Goal: Task Accomplishment & Management: Use online tool/utility

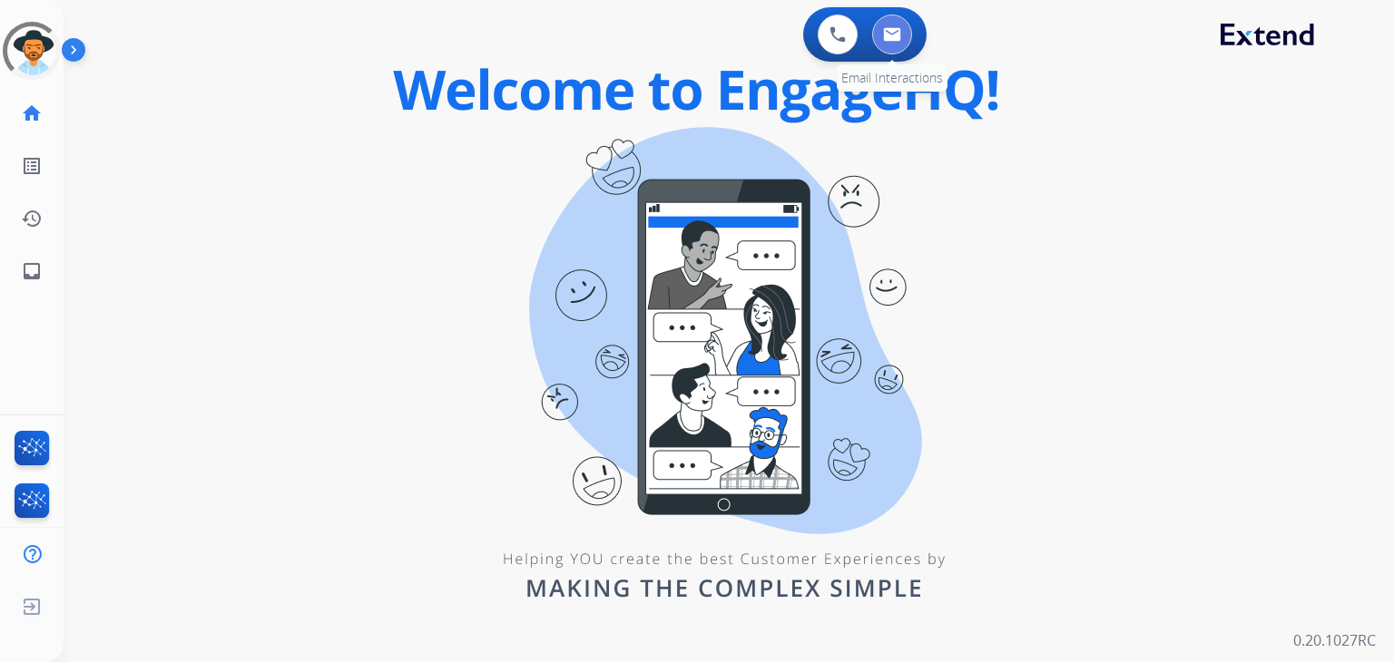
click at [893, 22] on button at bounding box center [892, 35] width 40 height 40
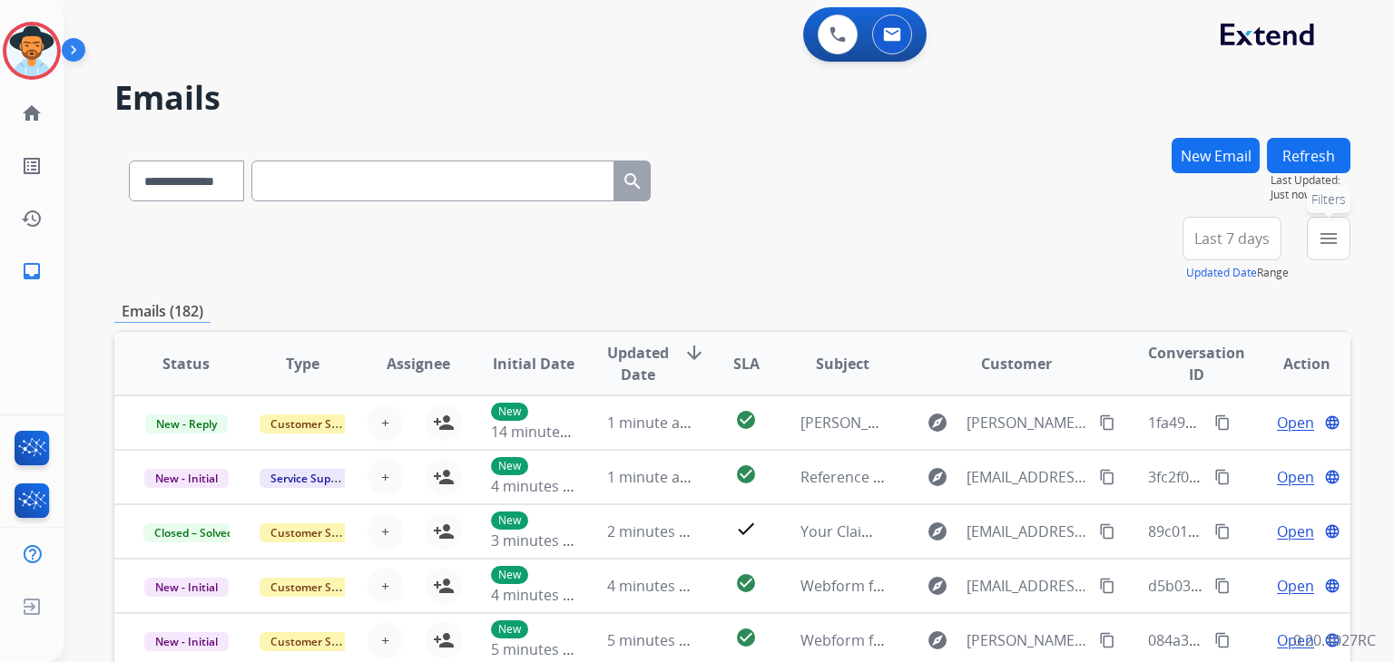
click at [1348, 234] on button "menu Filters" at bounding box center [1329, 239] width 44 height 44
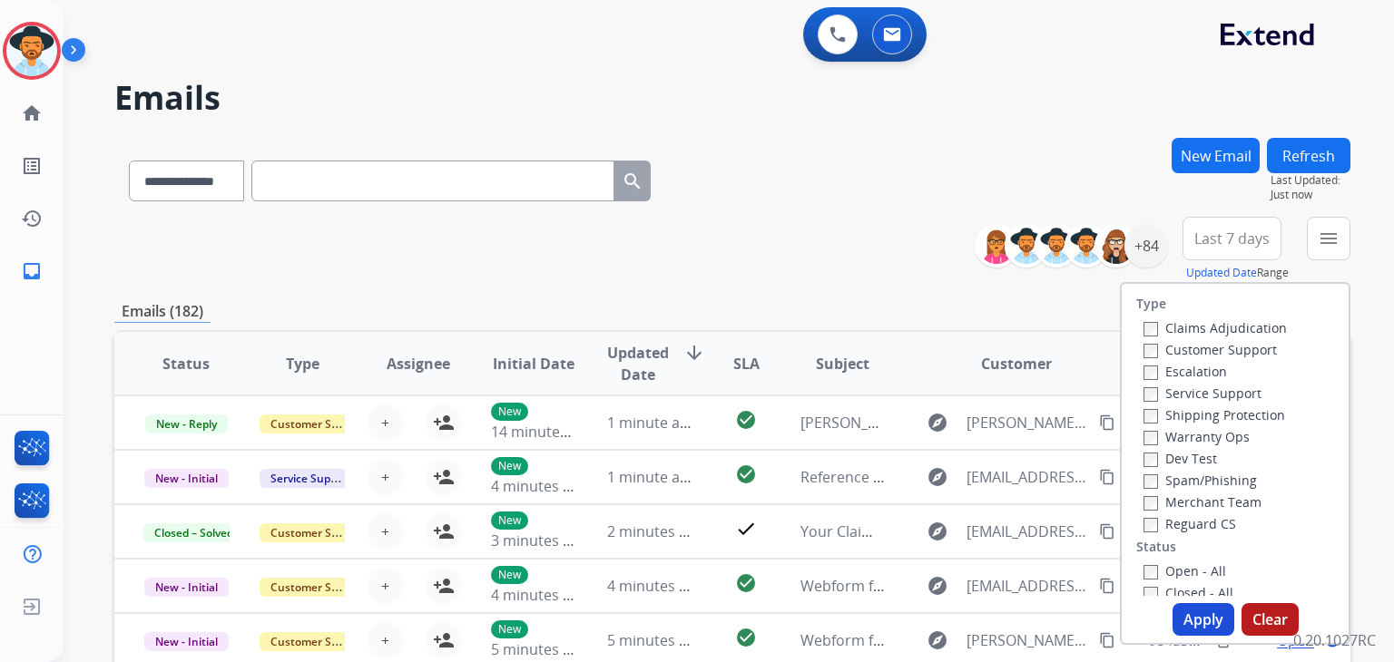
click at [1049, 300] on div "Emails (182)" at bounding box center [732, 311] width 1236 height 23
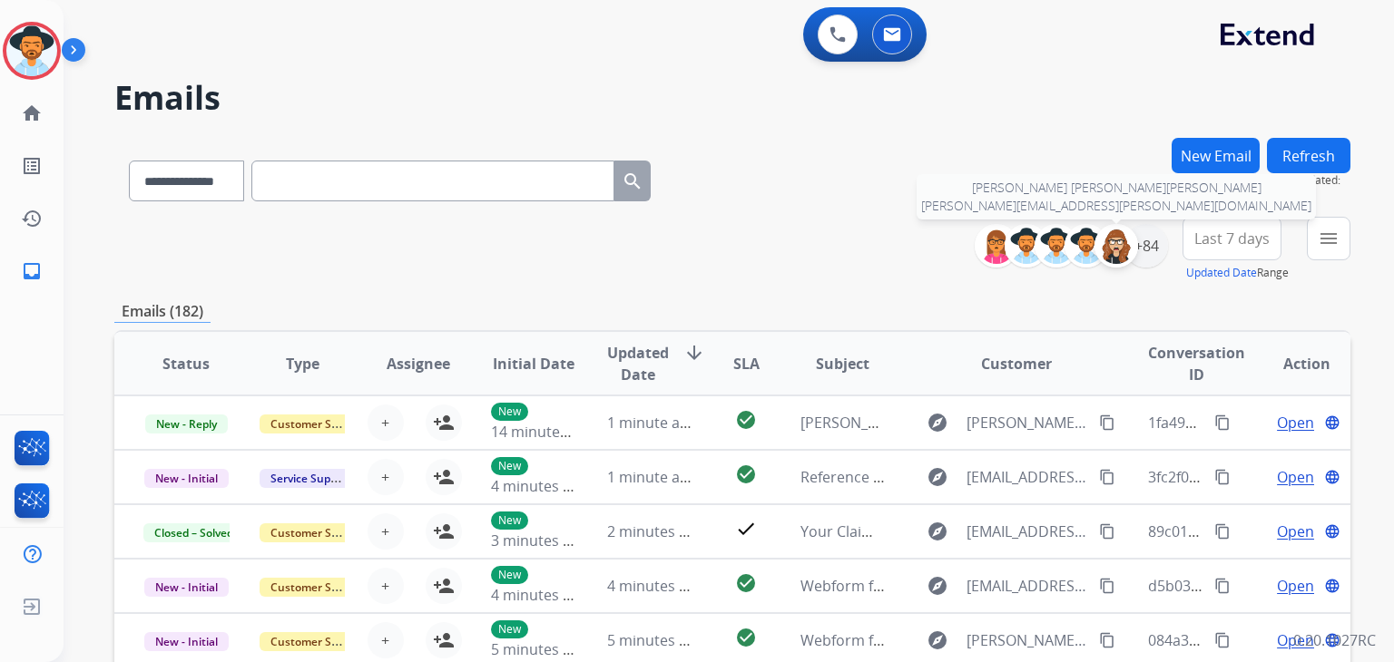
click at [1110, 244] on img at bounding box center [1116, 246] width 36 height 36
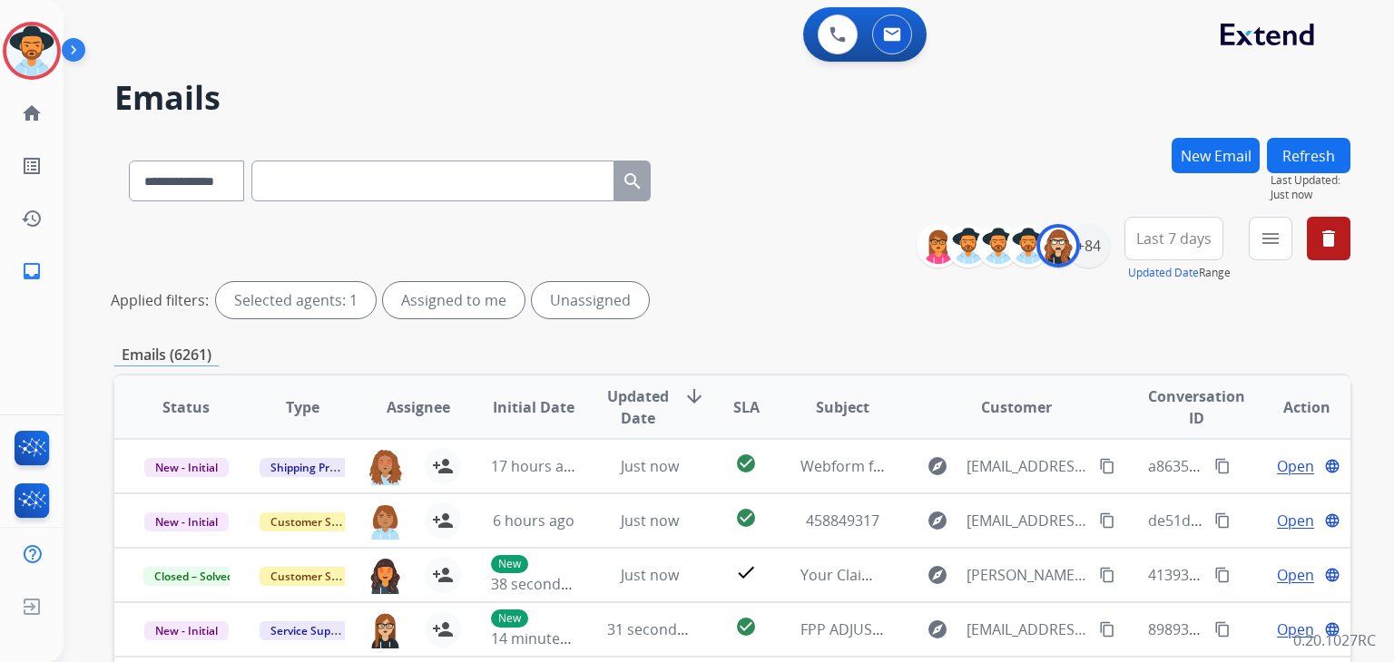
click at [254, 303] on div "Selected agents: 1" at bounding box center [296, 300] width 160 height 36
click at [1088, 251] on div "+84" at bounding box center [1088, 246] width 44 height 44
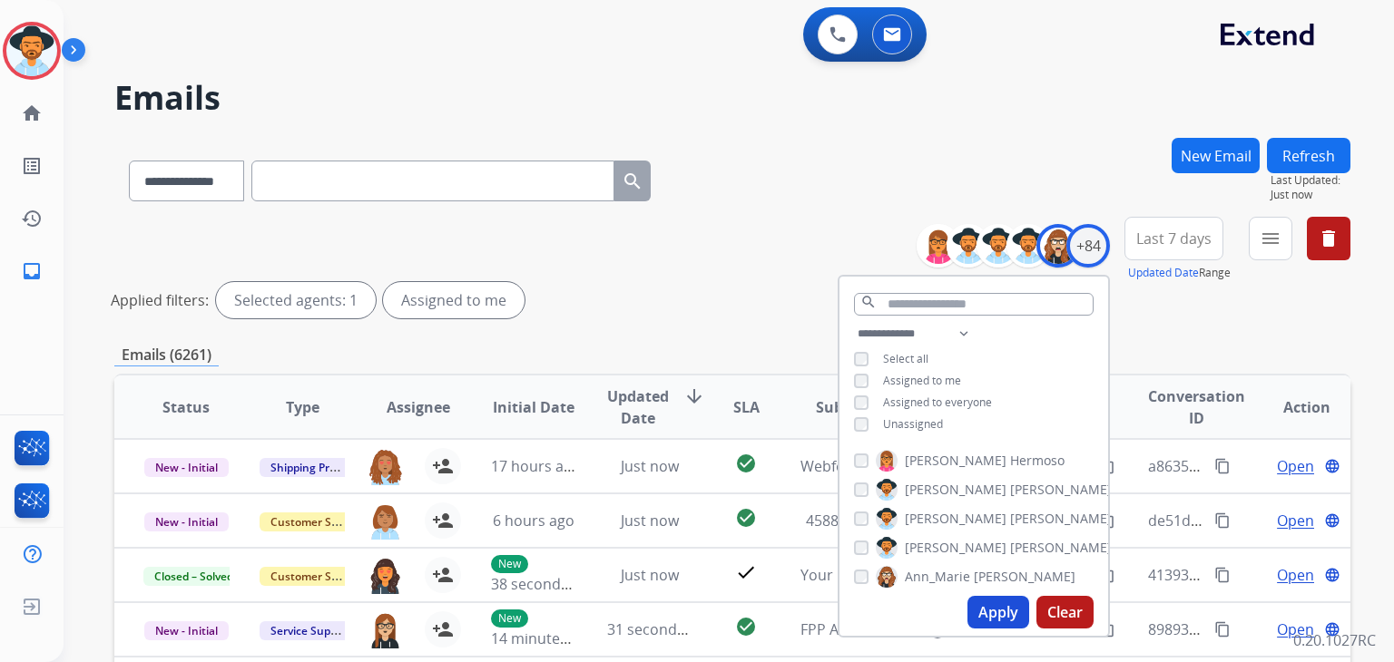
click at [857, 566] on div "[PERSON_NAME]" at bounding box center [964, 577] width 221 height 22
click at [991, 613] on button "Apply" at bounding box center [998, 612] width 62 height 33
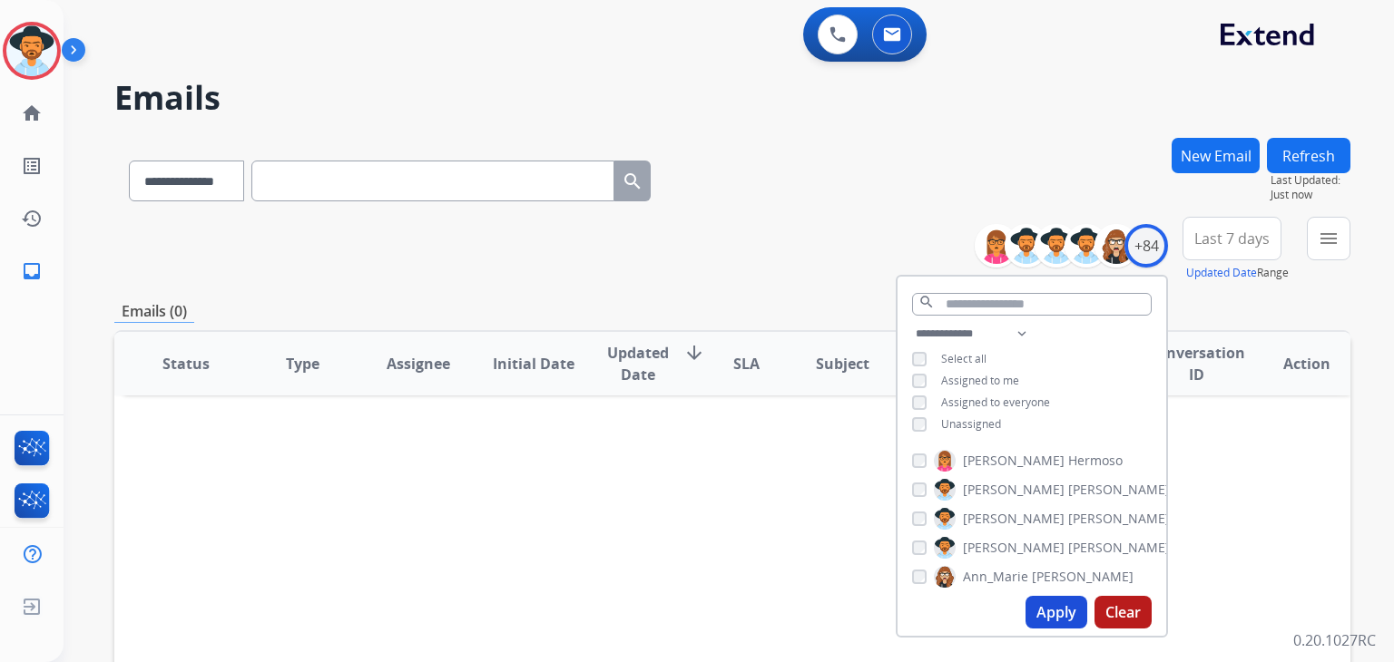
click at [619, 267] on div "**********" at bounding box center [732, 249] width 1236 height 65
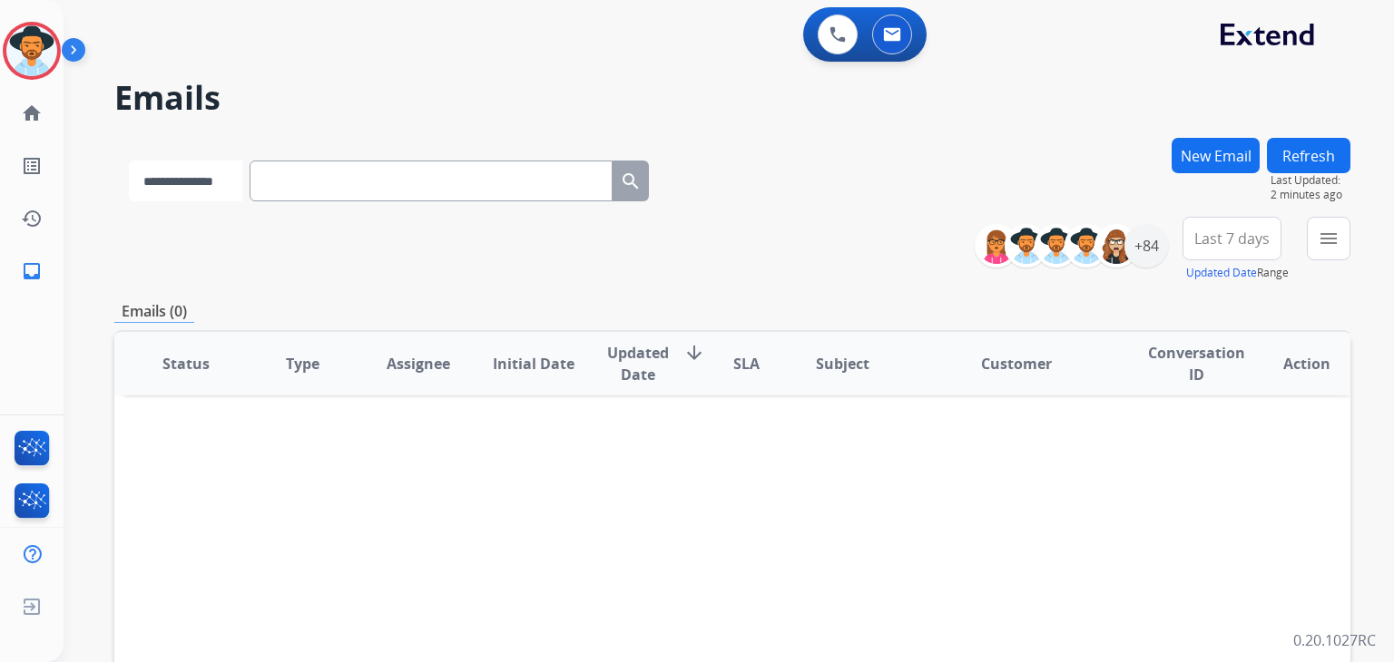
click at [218, 175] on select "**********" at bounding box center [185, 181] width 113 height 41
click at [129, 161] on select "**********" at bounding box center [185, 181] width 113 height 41
click at [303, 188] on input "text" at bounding box center [432, 181] width 363 height 41
paste input "**********"
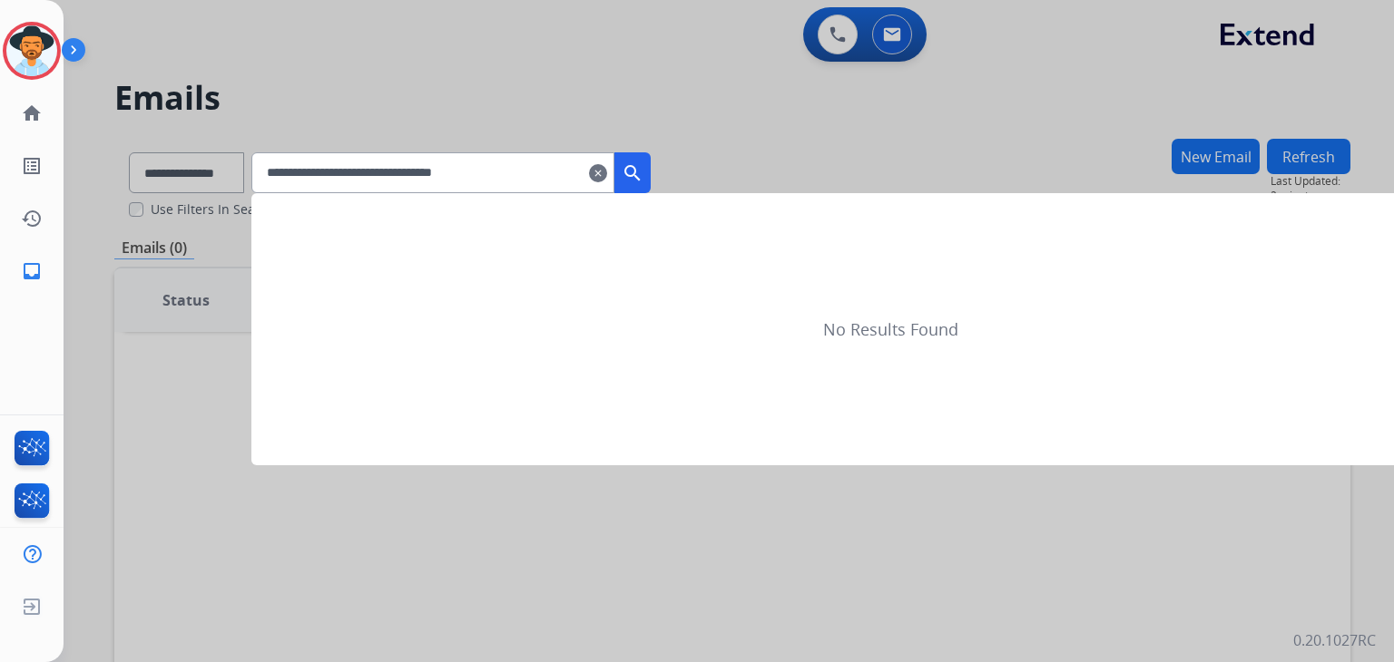
type input "**********"
click at [643, 177] on mat-icon "search" at bounding box center [633, 173] width 22 height 22
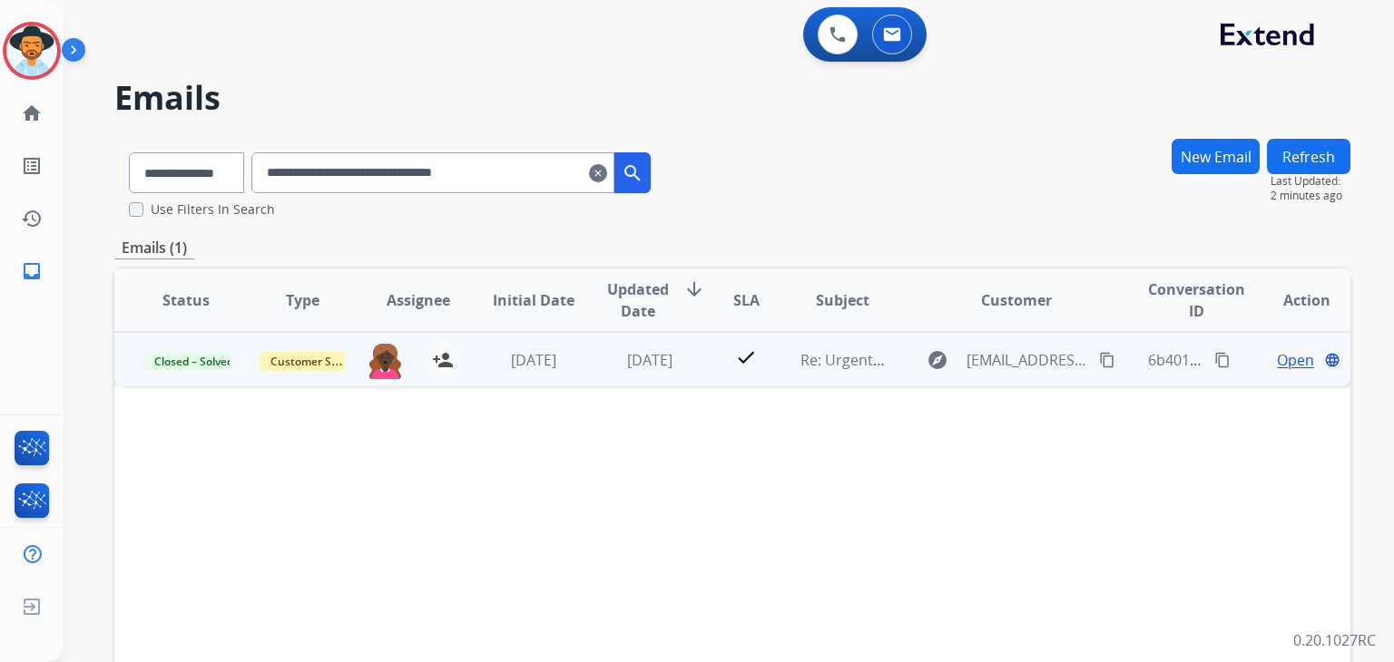
click at [1277, 360] on span "Open" at bounding box center [1295, 360] width 37 height 22
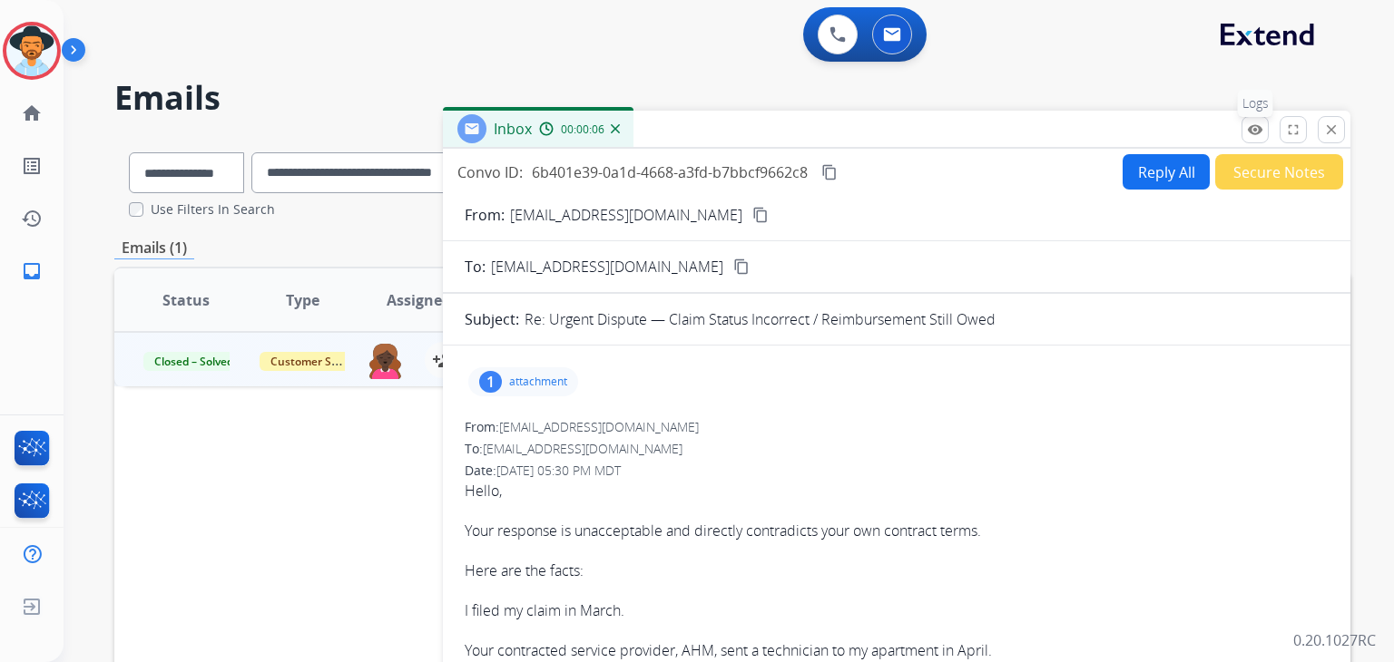
click at [1256, 130] on mat-icon "remove_red_eye" at bounding box center [1255, 130] width 16 height 16
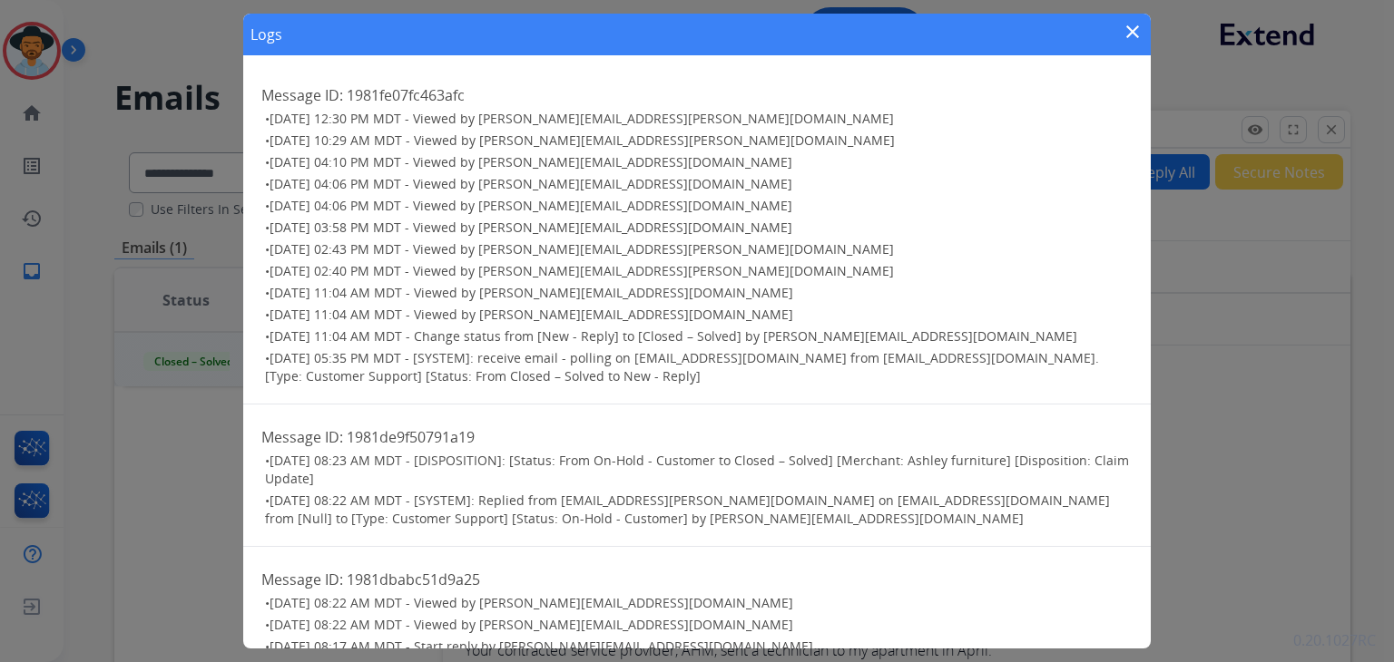
click at [1133, 36] on mat-icon "close" at bounding box center [1133, 32] width 22 height 22
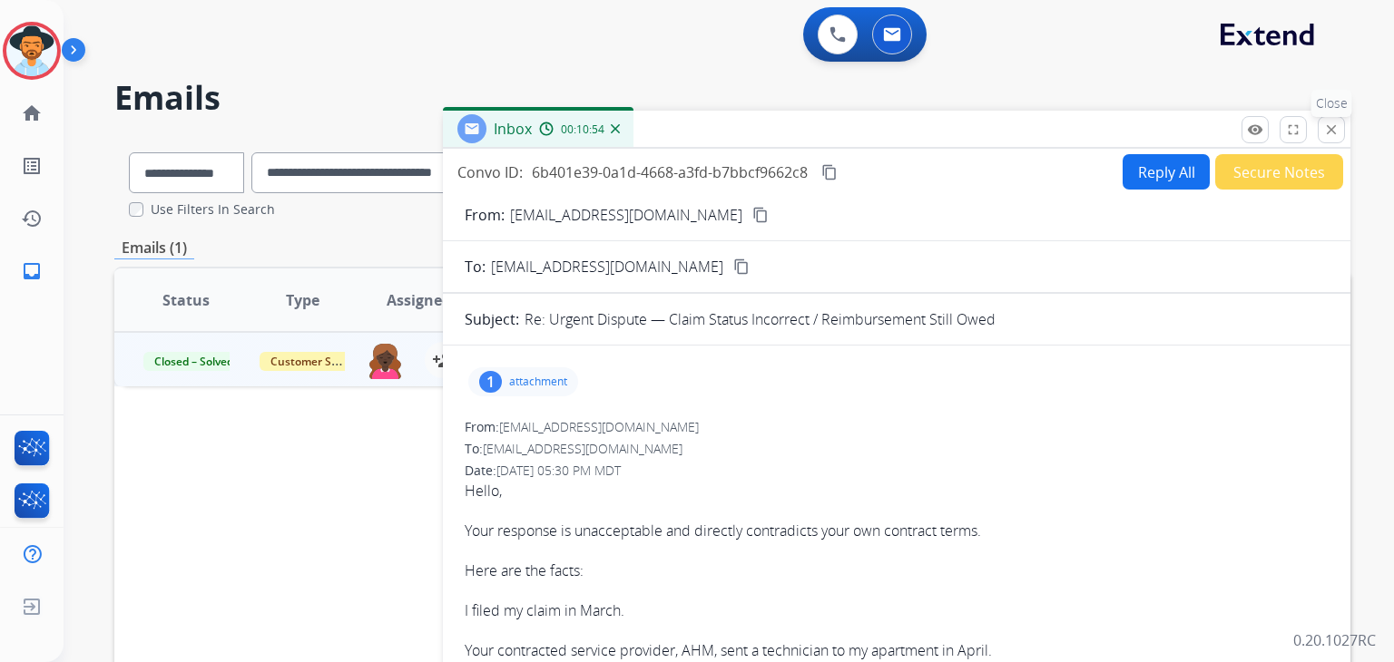
click at [1337, 132] on mat-icon "close" at bounding box center [1331, 130] width 16 height 16
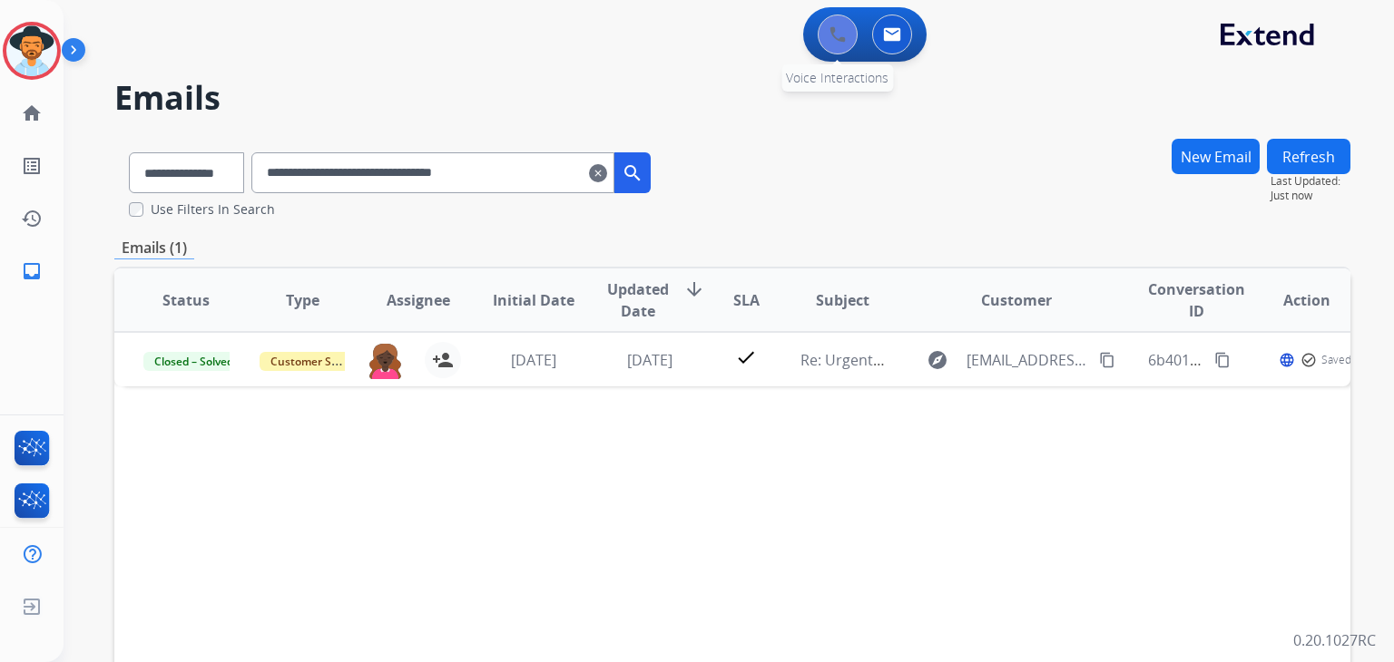
click at [827, 35] on button at bounding box center [838, 35] width 40 height 40
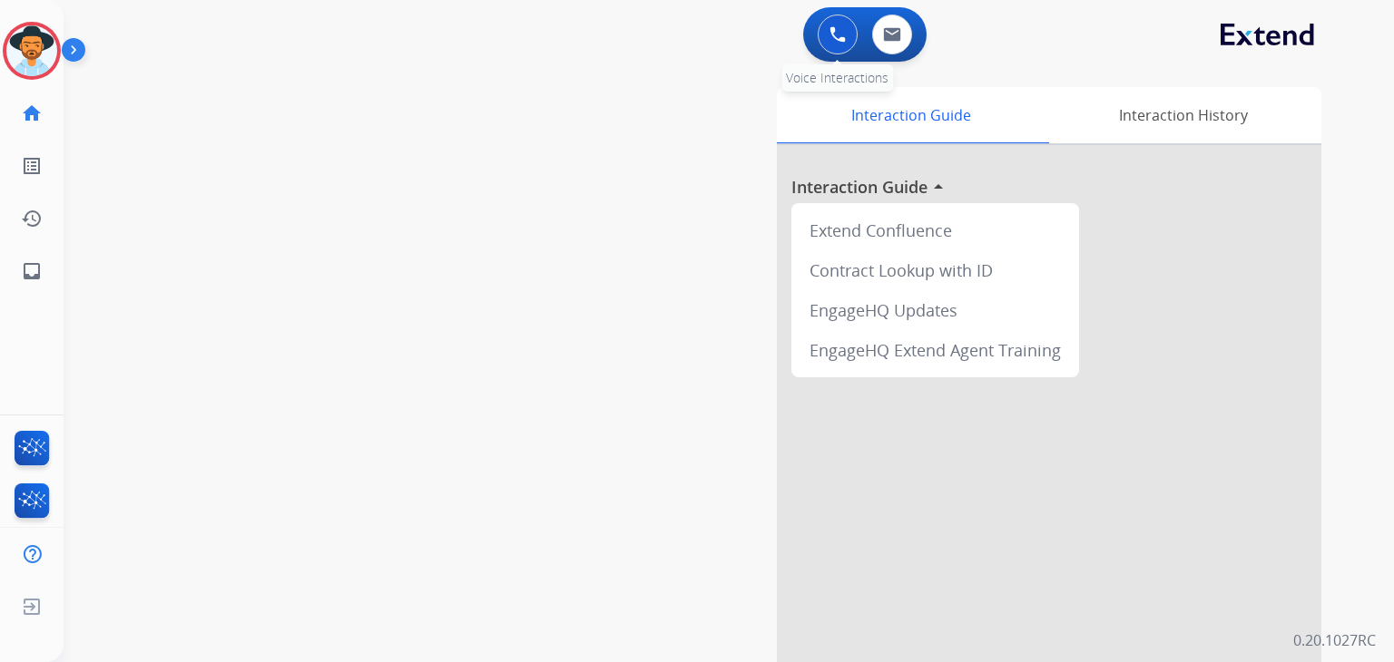
click at [826, 34] on button at bounding box center [838, 35] width 40 height 40
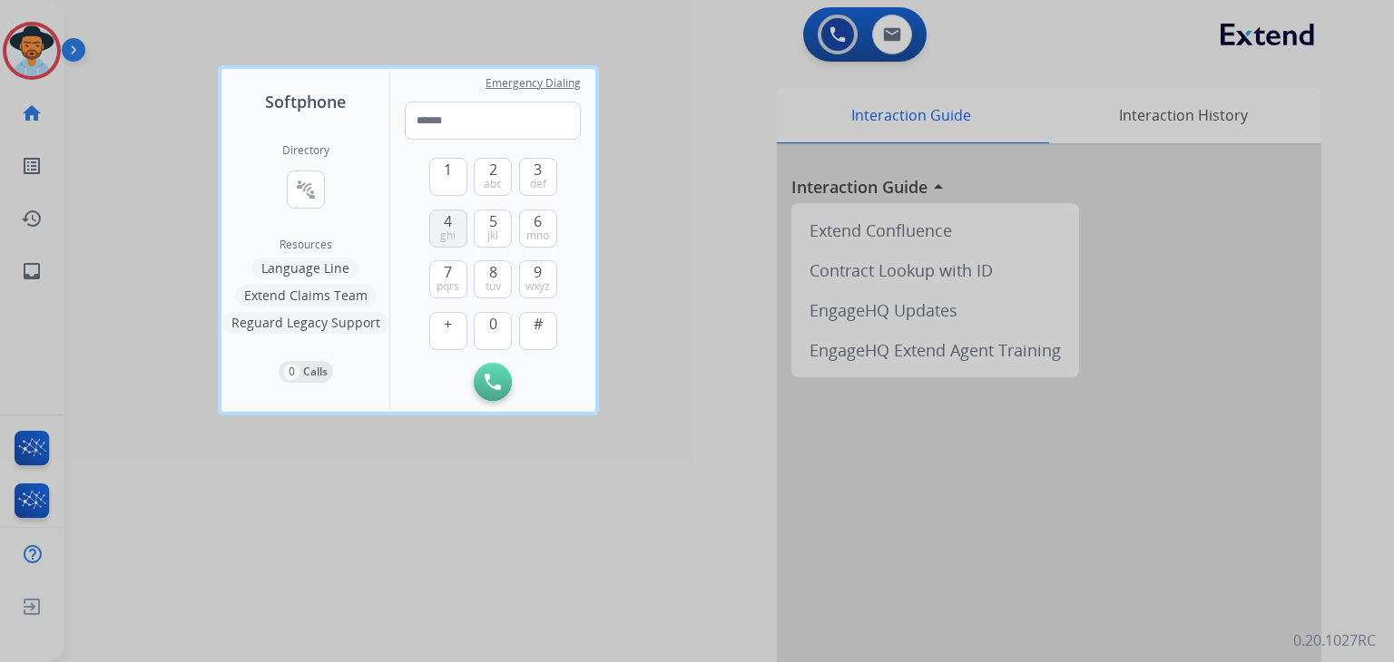
click at [444, 218] on span "4" at bounding box center [448, 222] width 8 height 22
click at [437, 174] on button "1" at bounding box center [448, 177] width 38 height 38
click at [497, 229] on span "jkl" at bounding box center [492, 236] width 11 height 15
click at [534, 168] on span "3" at bounding box center [538, 170] width 8 height 22
click at [439, 274] on button "7 pqrs" at bounding box center [448, 279] width 38 height 38
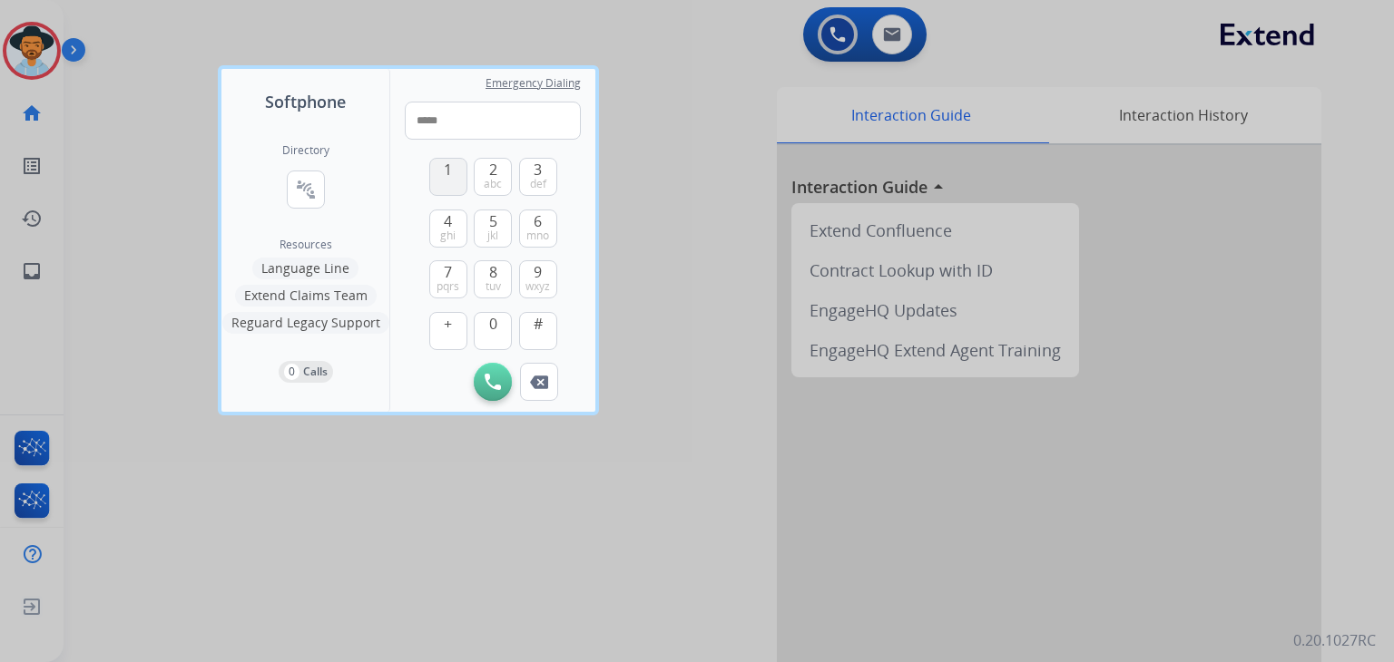
click at [444, 175] on span "1" at bounding box center [448, 170] width 8 height 22
click at [541, 279] on span "wxyz" at bounding box center [537, 286] width 25 height 15
click at [484, 173] on button "2 abc" at bounding box center [493, 177] width 38 height 38
click at [454, 279] on button "7 pqrs" at bounding box center [448, 279] width 38 height 38
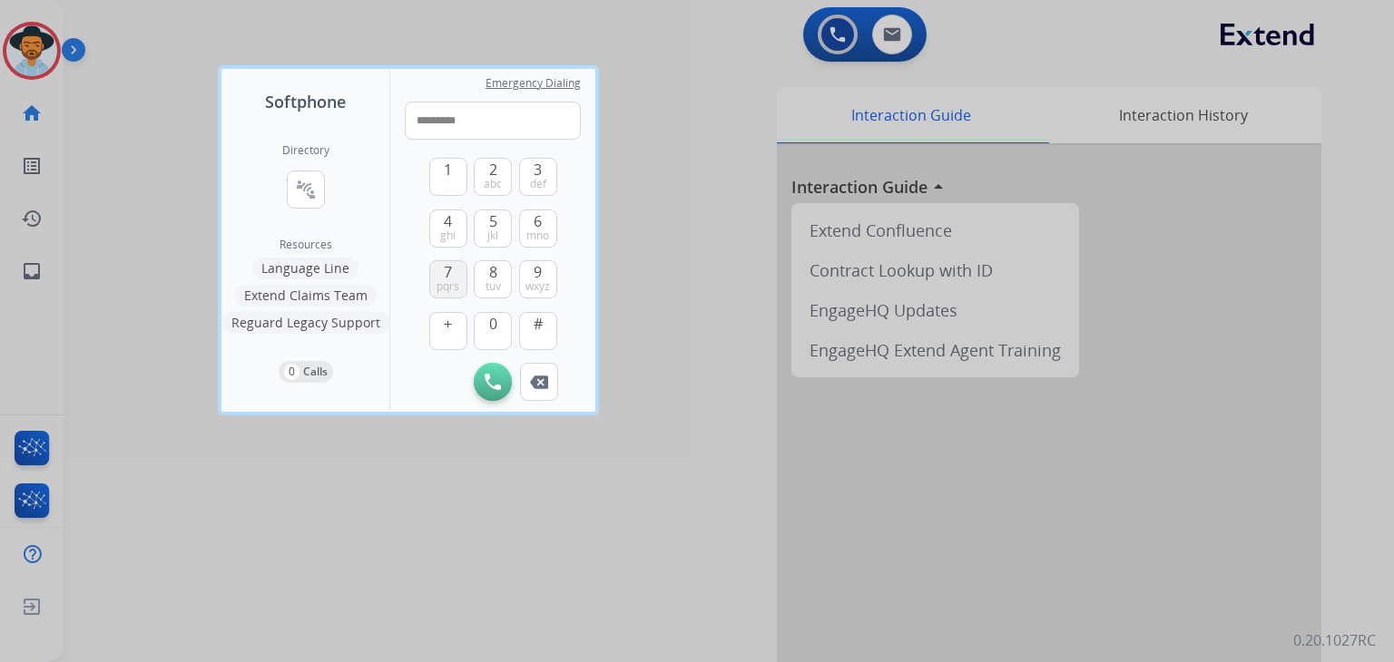
type input "**********"
click at [486, 377] on img at bounding box center [493, 382] width 16 height 16
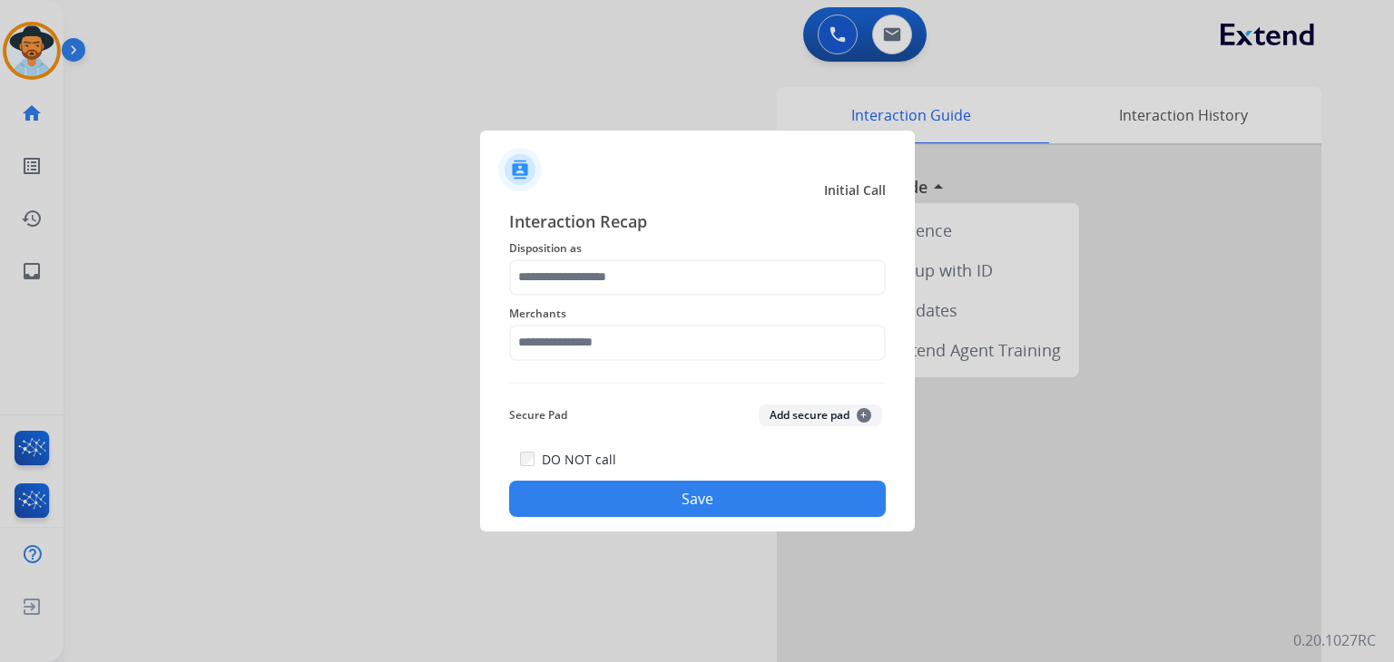
click at [1248, 291] on div at bounding box center [697, 331] width 1394 height 662
click at [583, 274] on input "text" at bounding box center [697, 278] width 377 height 36
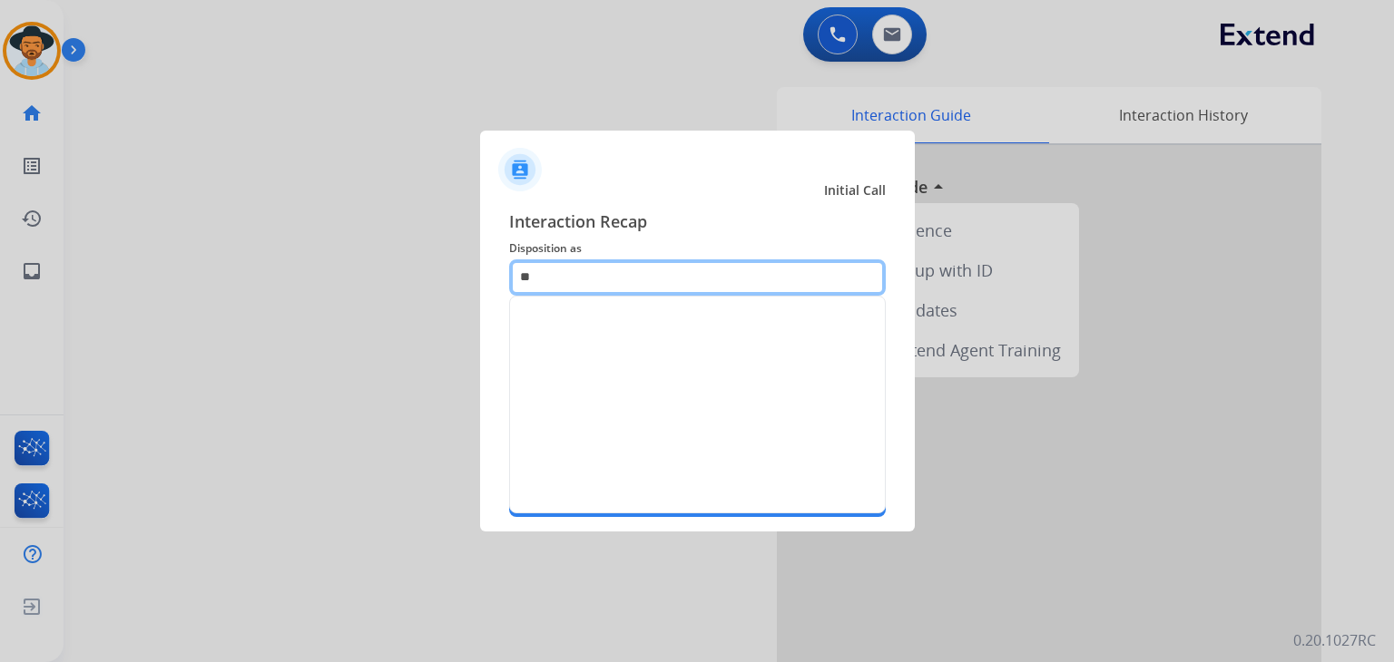
type input "*"
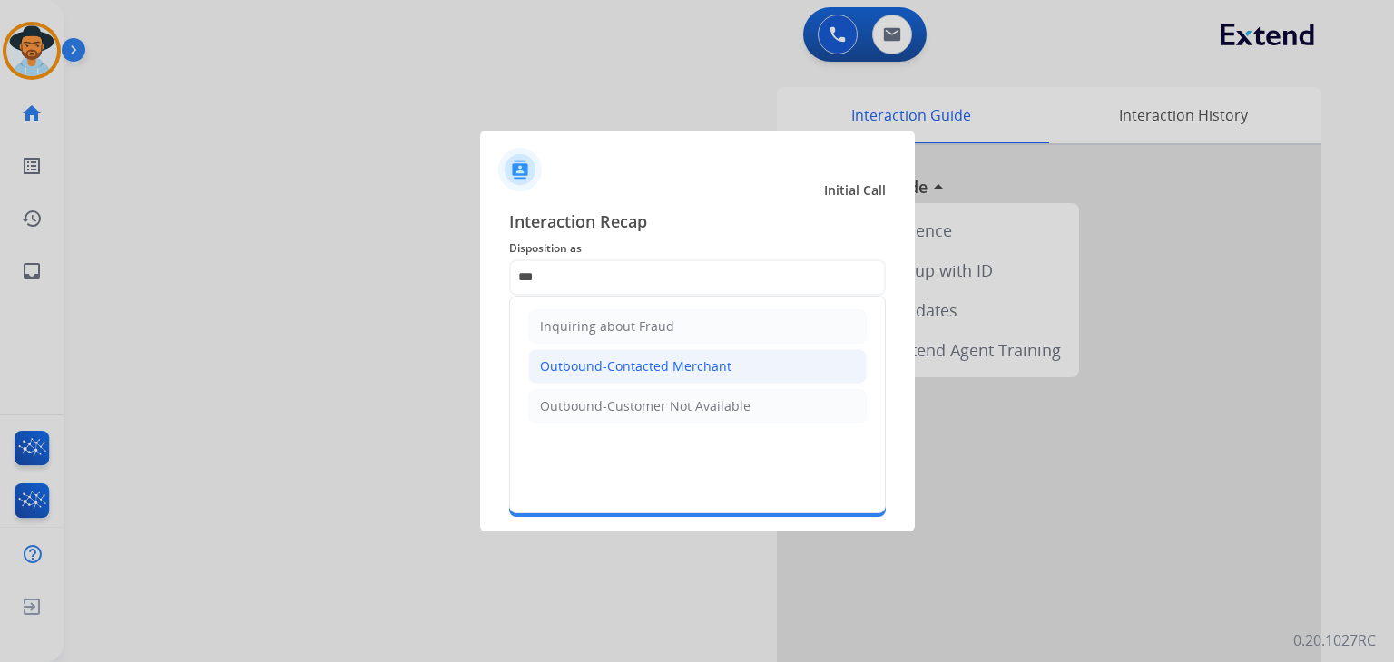
click at [653, 358] on div "Outbound-Contacted Merchant" at bounding box center [635, 367] width 191 height 18
type input "**********"
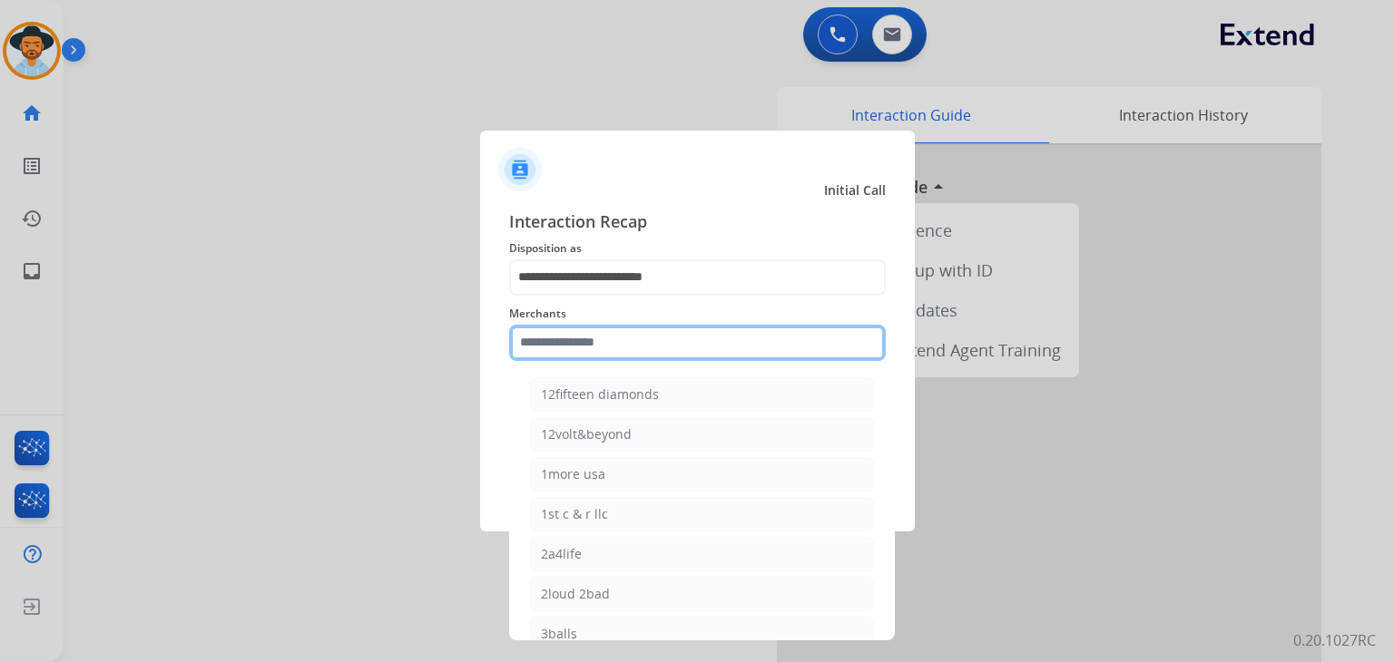
click at [680, 333] on input "text" at bounding box center [697, 343] width 377 height 36
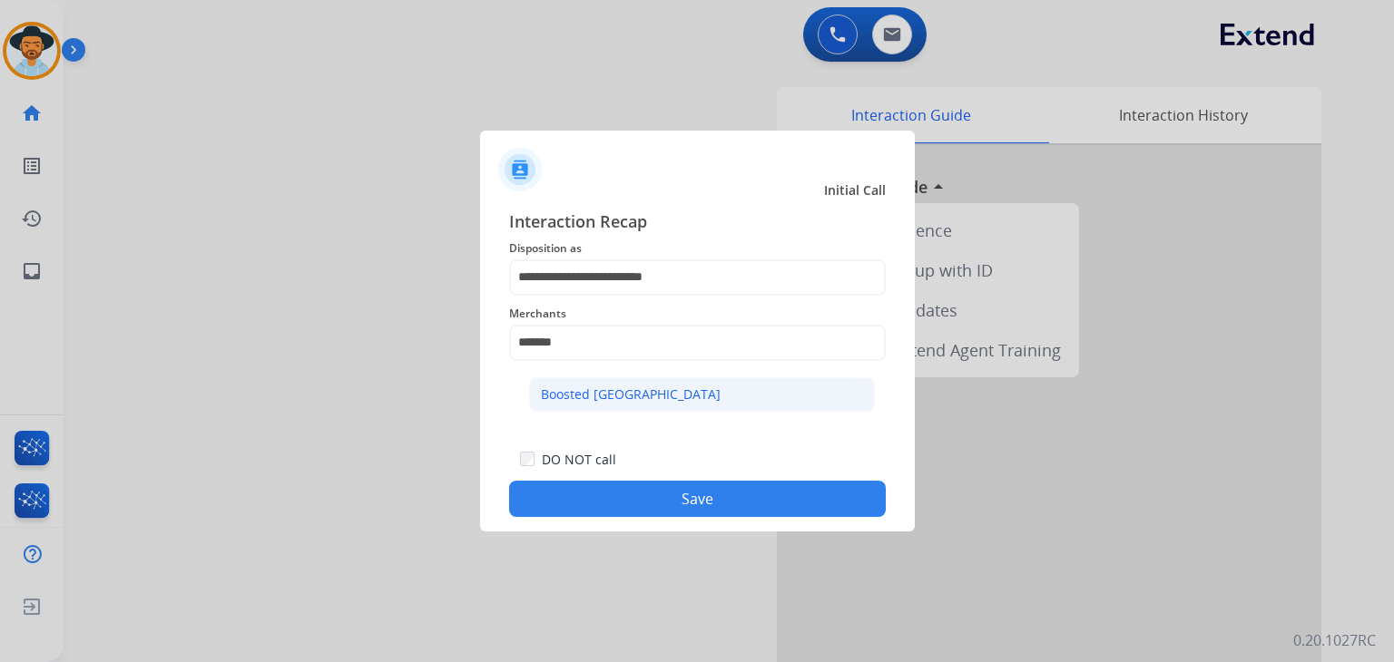
click at [635, 397] on li "Boosted [GEOGRAPHIC_DATA]" at bounding box center [702, 394] width 346 height 34
type input "**********"
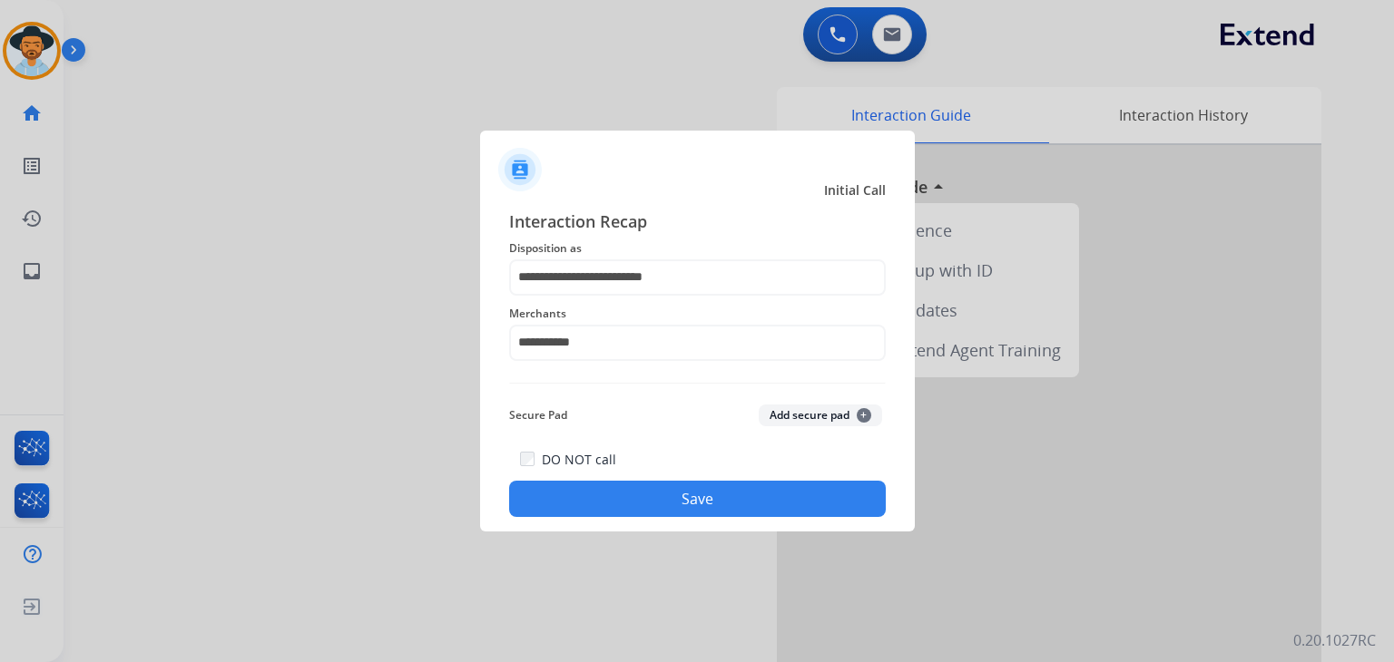
click at [682, 502] on button "Save" at bounding box center [697, 499] width 377 height 36
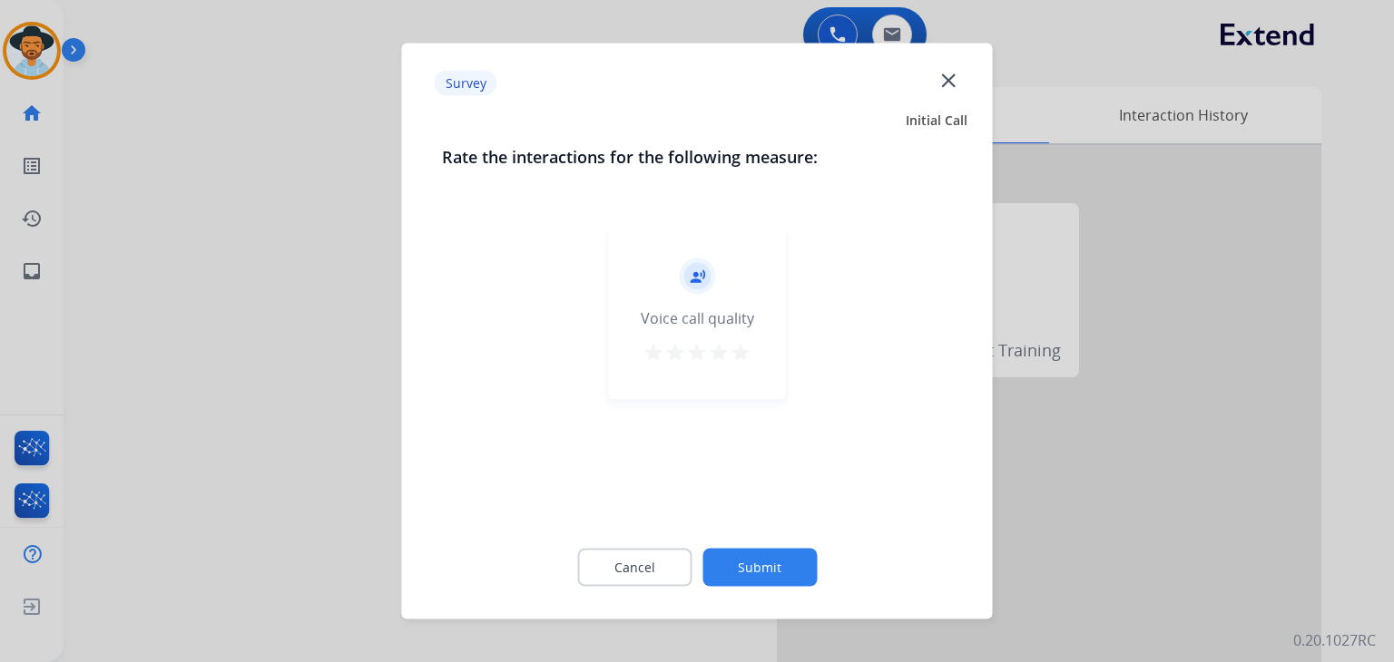
click at [738, 353] on mat-icon "star" at bounding box center [741, 353] width 22 height 22
click at [751, 559] on button "Submit" at bounding box center [759, 568] width 114 height 38
